Goal: Find specific page/section: Find specific page/section

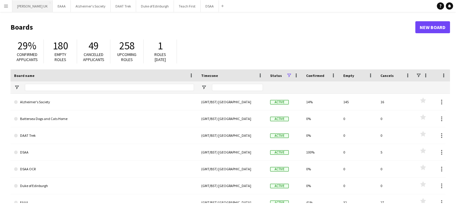
click at [38, 6] on button "[PERSON_NAME] UK Close" at bounding box center [32, 6] width 40 height 12
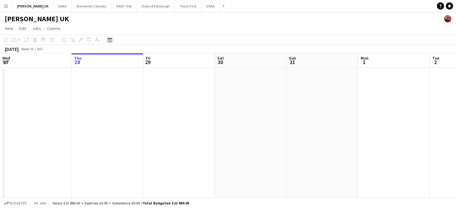
click at [109, 41] on icon "Date picker" at bounding box center [109, 39] width 5 height 5
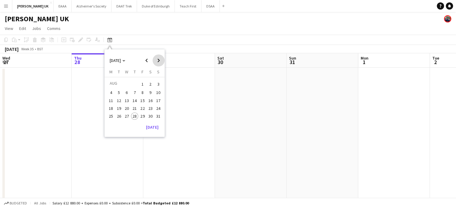
click at [154, 63] on span "Next month" at bounding box center [159, 61] width 12 height 12
click at [150, 113] on span "27" at bounding box center [150, 114] width 7 height 7
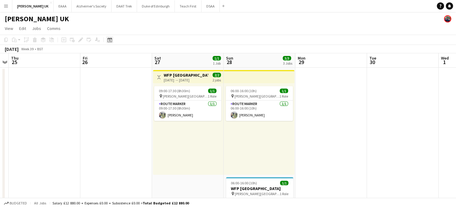
click at [112, 40] on icon "Date picker" at bounding box center [109, 39] width 5 height 5
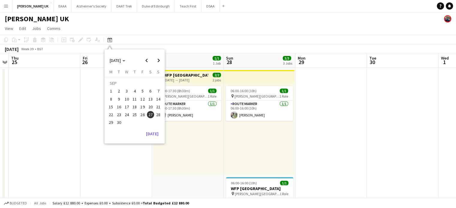
click at [150, 107] on span "20" at bounding box center [150, 106] width 7 height 7
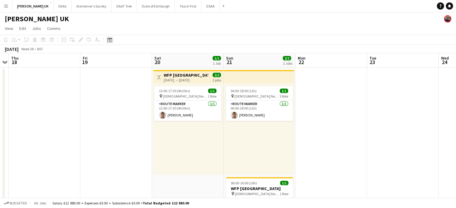
click at [112, 38] on div "Date picker" at bounding box center [109, 39] width 7 height 7
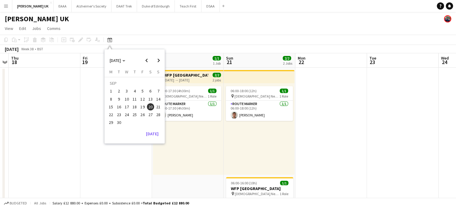
click at [164, 35] on app-toolbar "Copy Paste Paste Ctrl+V Paste with crew Ctrl+Shift+V Paste linked Job [GEOGRAPH…" at bounding box center [228, 40] width 456 height 10
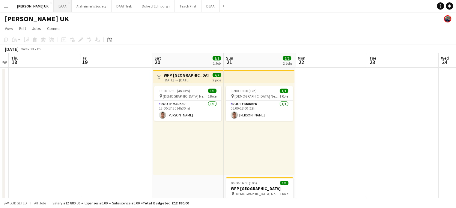
click at [61, 5] on button "EAAA Close" at bounding box center [63, 6] width 18 height 12
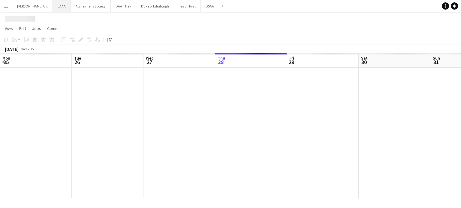
scroll to position [0, 143]
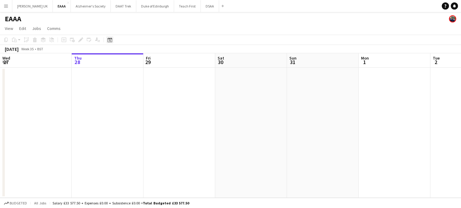
click at [110, 42] on icon "Date picker" at bounding box center [109, 39] width 5 height 5
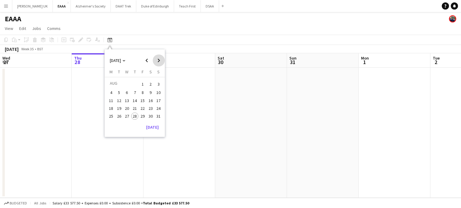
click at [157, 62] on span "Next month" at bounding box center [159, 61] width 12 height 12
click at [149, 106] on span "20" at bounding box center [150, 106] width 7 height 7
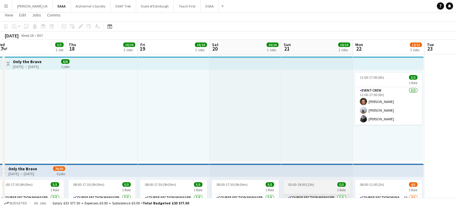
scroll to position [0, 0]
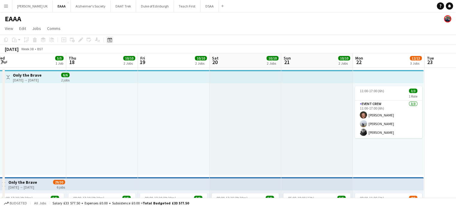
click at [110, 39] on icon at bounding box center [109, 39] width 4 height 5
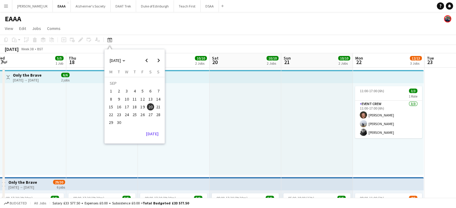
click at [151, 97] on span "13" at bounding box center [150, 99] width 7 height 7
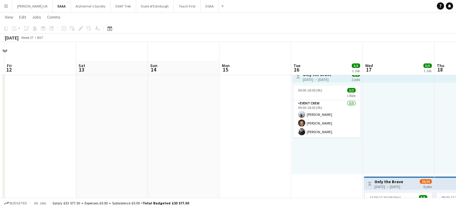
scroll to position [19, 0]
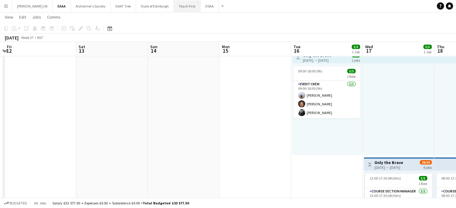
click at [174, 4] on button "Teach First Close" at bounding box center [187, 6] width 27 height 12
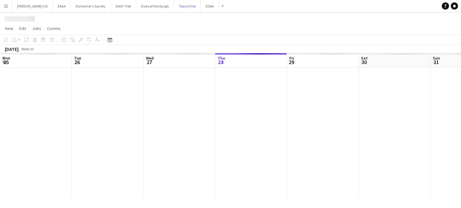
scroll to position [0, 143]
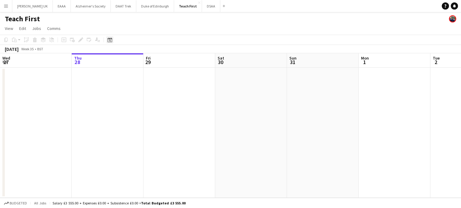
click at [110, 42] on icon "Date picker" at bounding box center [109, 39] width 5 height 5
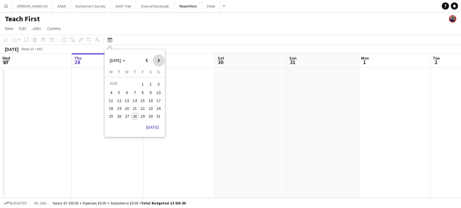
click at [156, 63] on span "Next month" at bounding box center [159, 61] width 12 height 12
click at [151, 98] on span "13" at bounding box center [150, 99] width 7 height 7
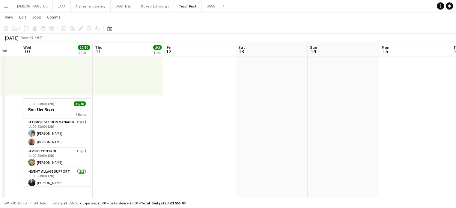
scroll to position [79, 0]
